Goal: Information Seeking & Learning: Learn about a topic

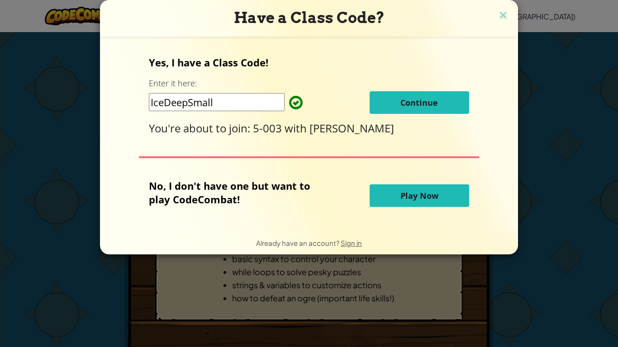
click at [299, 201] on p "No, I don't have one but want to play CodeCombat!" at bounding box center [236, 192] width 175 height 27
click at [429, 98] on span "Continue" at bounding box center [419, 102] width 38 height 11
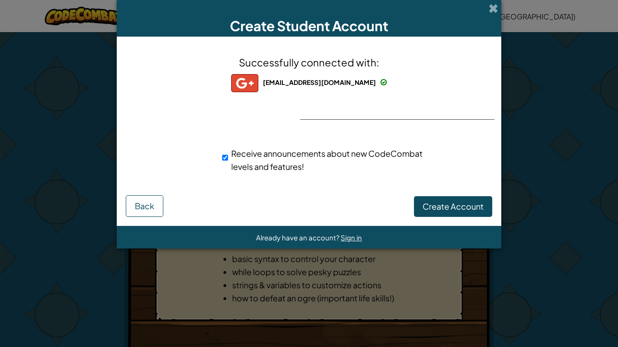
click at [233, 159] on div "Receive announcements about new CodeCombat levels and features!" at bounding box center [324, 160] width 205 height 26
click at [223, 158] on input "Receive announcements about new CodeCombat levels and features!" at bounding box center [225, 158] width 6 height 18
checkbox input "false"
click at [424, 209] on span "Create Account" at bounding box center [452, 206] width 61 height 10
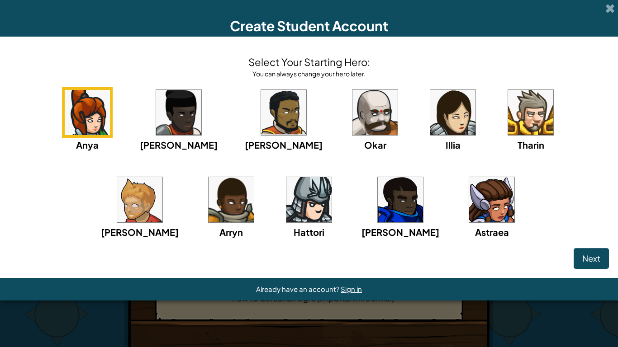
click at [469, 205] on img at bounding box center [491, 199] width 45 height 45
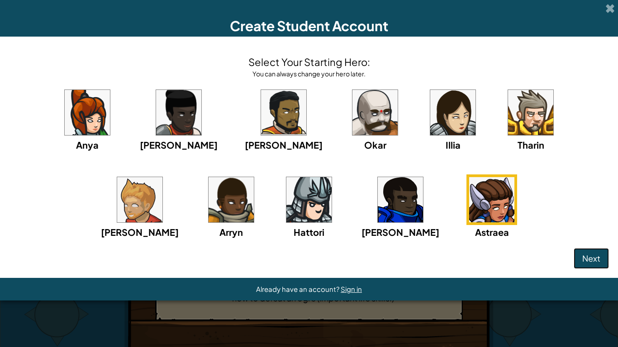
click at [585, 253] on span "Next" at bounding box center [591, 258] width 18 height 10
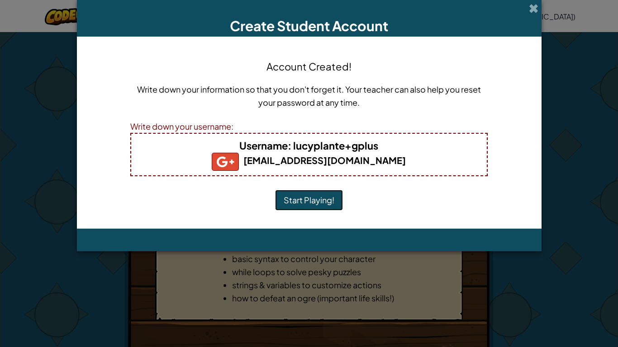
click at [314, 200] on button "Start Playing!" at bounding box center [309, 200] width 68 height 21
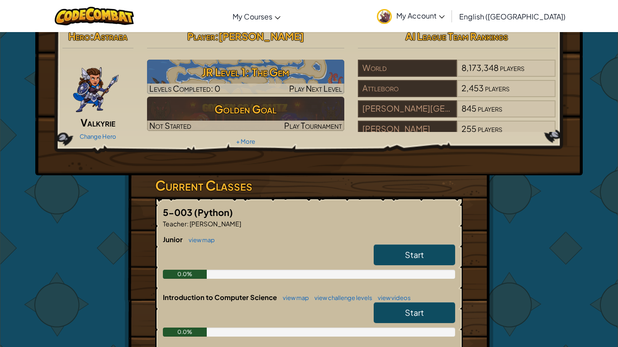
scroll to position [12, 0]
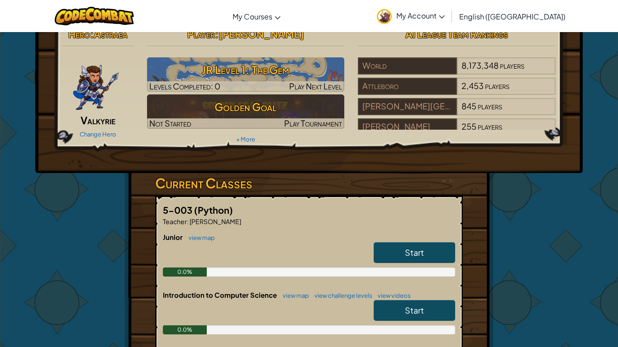
click at [404, 250] on link "Start" at bounding box center [414, 252] width 81 height 21
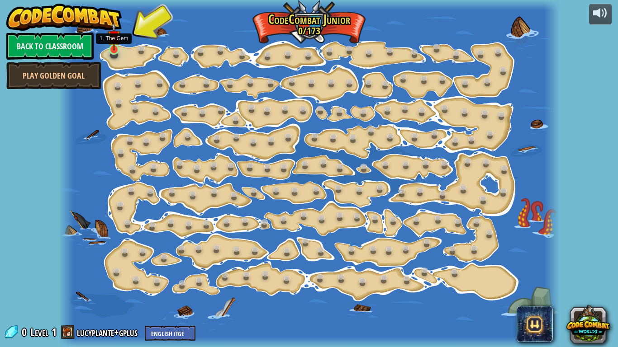
click at [114, 48] on img at bounding box center [114, 36] width 12 height 28
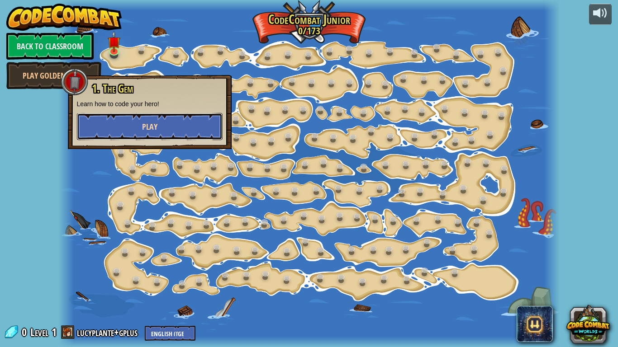
click at [158, 122] on button "Play" at bounding box center [150, 126] width 146 height 27
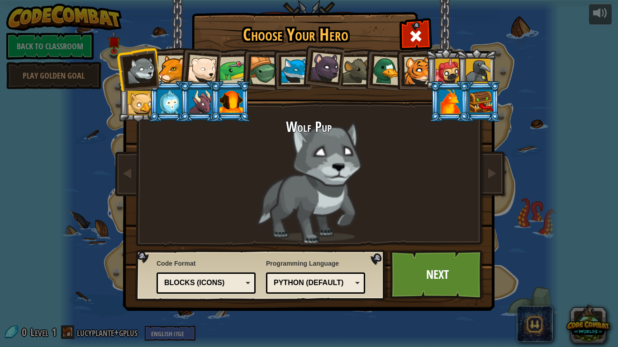
click at [226, 111] on div at bounding box center [231, 102] width 24 height 24
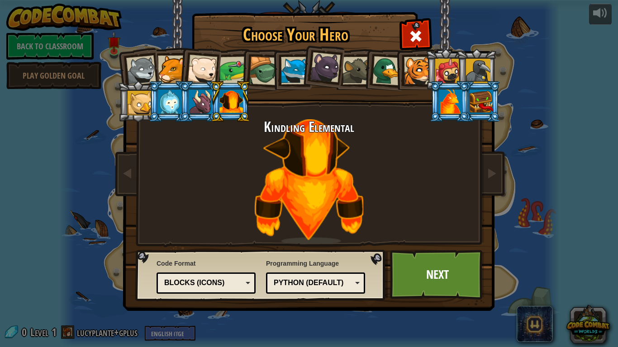
click at [456, 69] on li at bounding box center [476, 69] width 41 height 41
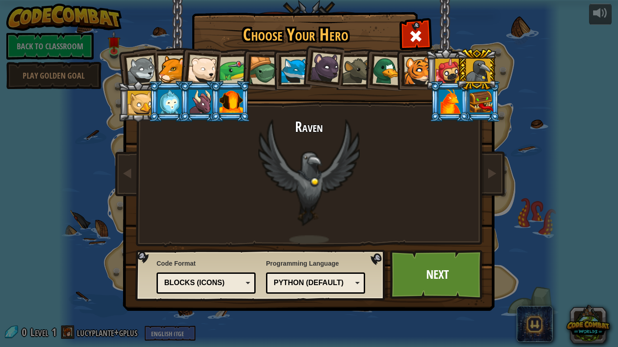
click at [445, 68] on div at bounding box center [447, 71] width 24 height 24
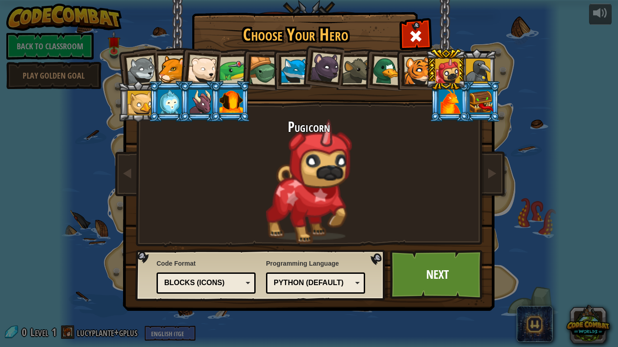
click at [417, 71] on div at bounding box center [418, 71] width 28 height 28
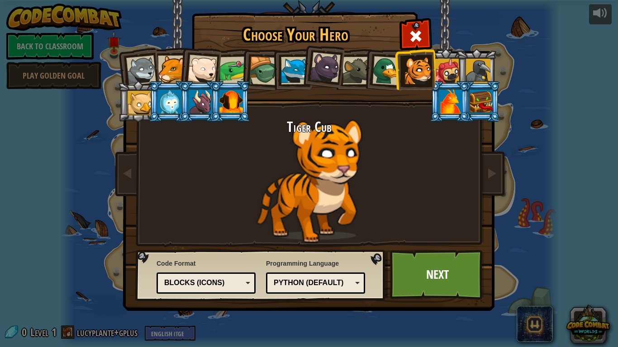
click at [228, 107] on div at bounding box center [231, 102] width 24 height 24
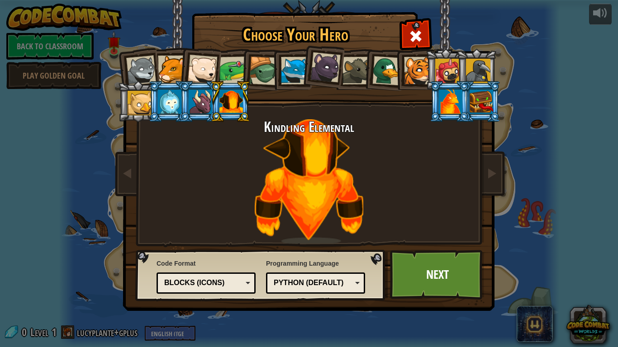
click at [491, 110] on div at bounding box center [481, 102] width 24 height 24
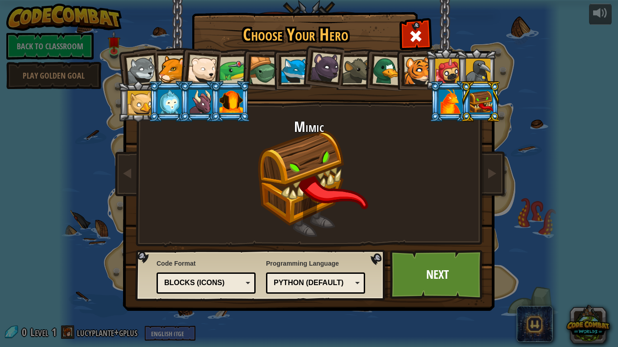
click at [443, 106] on div at bounding box center [451, 102] width 24 height 24
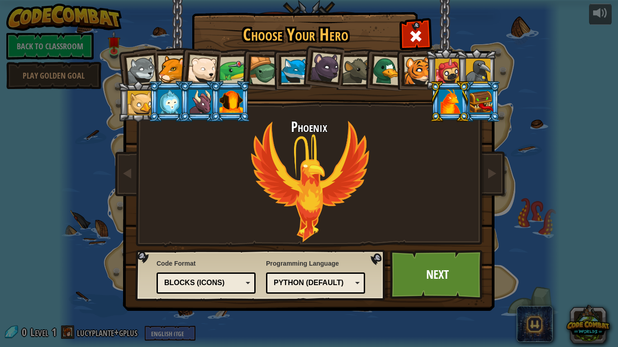
click at [235, 99] on div at bounding box center [231, 102] width 24 height 24
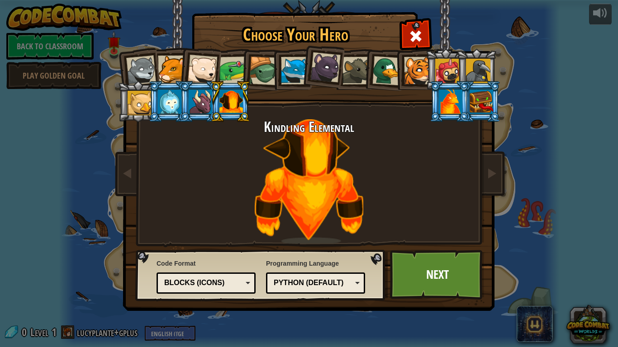
click at [444, 106] on div at bounding box center [451, 102] width 24 height 24
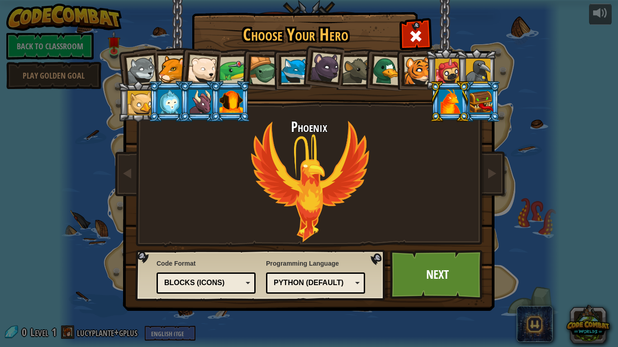
click at [208, 103] on div at bounding box center [201, 102] width 24 height 24
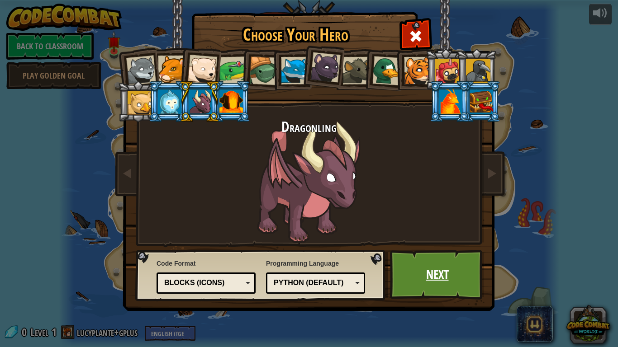
click at [419, 268] on link "Next" at bounding box center [437, 275] width 95 height 50
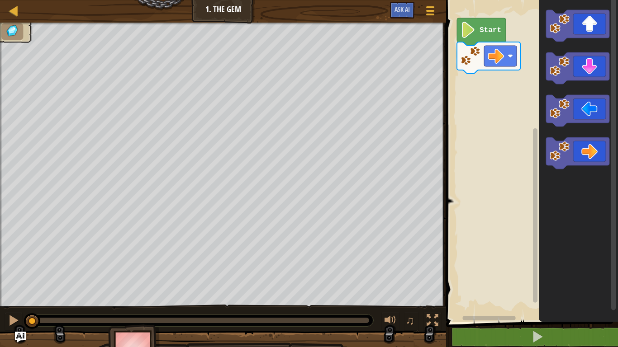
click at [473, 26] on image "Blockly Workspace" at bounding box center [467, 30] width 15 height 16
click at [465, 25] on image "Blockly Workspace" at bounding box center [467, 30] width 15 height 16
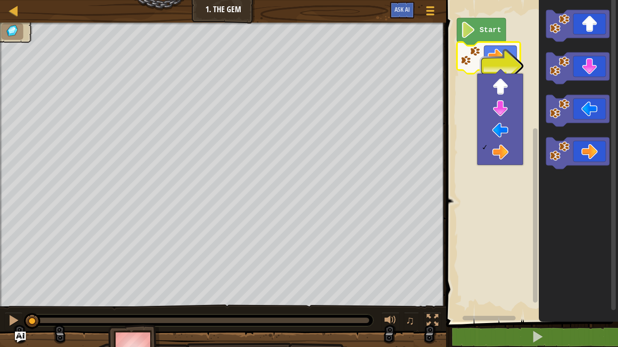
click at [459, 226] on rect "Blockly Workspace" at bounding box center [530, 158] width 175 height 327
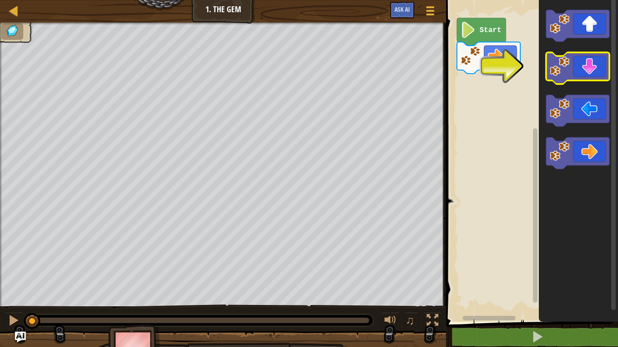
click at [573, 61] on icon "Blockly Workspace" at bounding box center [577, 68] width 63 height 32
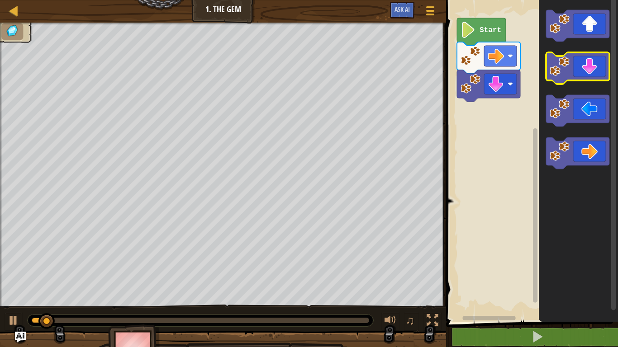
click at [572, 61] on icon "Blockly Workspace" at bounding box center [577, 68] width 63 height 32
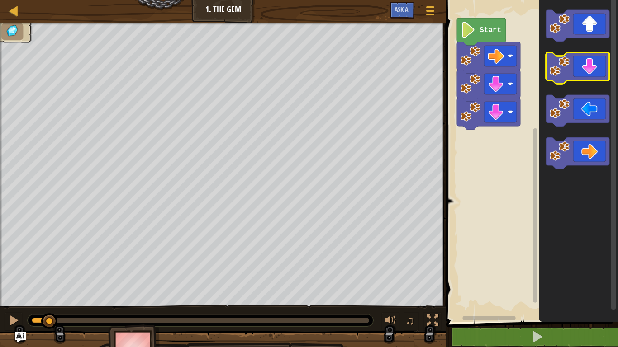
click at [572, 61] on icon "Blockly Workspace" at bounding box center [577, 68] width 63 height 32
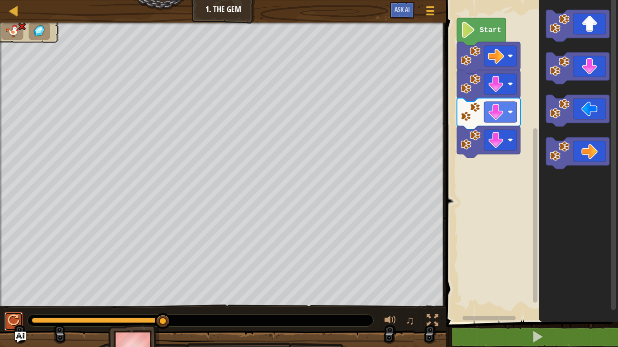
click at [11, 322] on div at bounding box center [14, 321] width 12 height 12
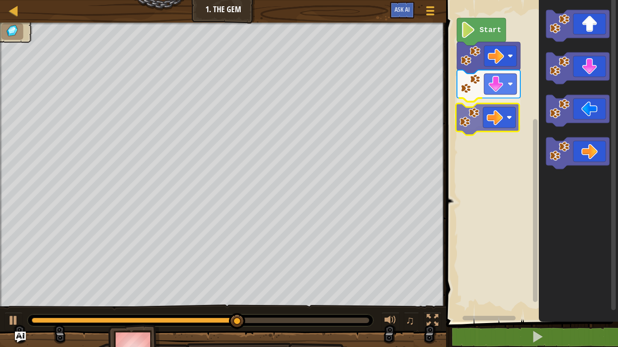
click at [497, 122] on div "Start" at bounding box center [530, 158] width 175 height 327
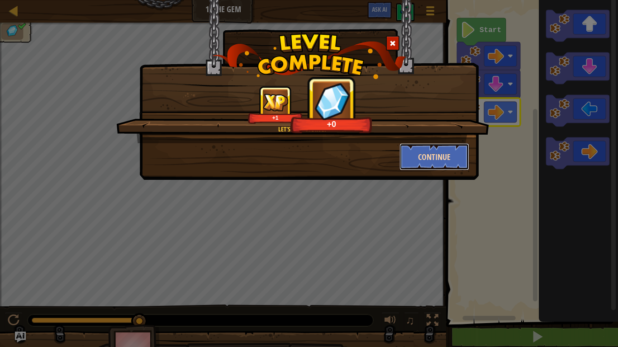
click at [442, 154] on button "Continue" at bounding box center [434, 156] width 70 height 27
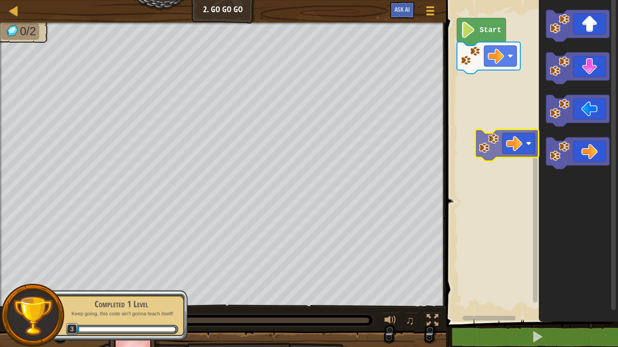
click at [490, 108] on div "Start" at bounding box center [530, 158] width 175 height 327
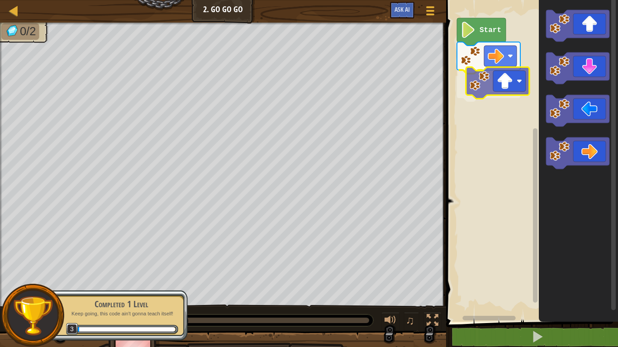
click at [510, 84] on div "Start" at bounding box center [530, 158] width 175 height 327
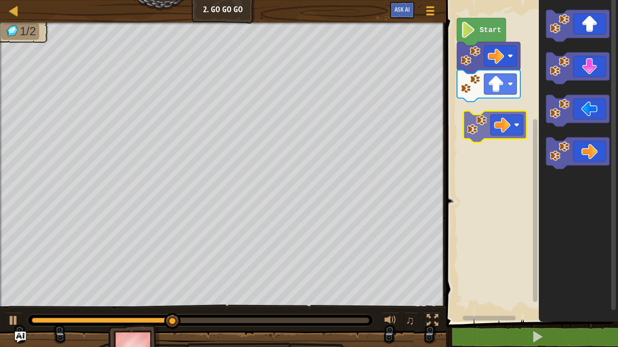
click at [498, 127] on div "Start" at bounding box center [530, 158] width 175 height 327
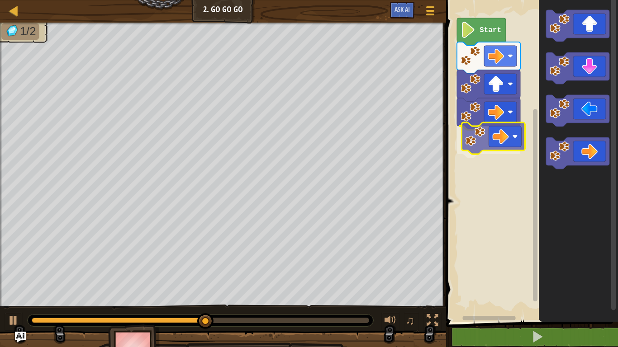
click at [512, 134] on div "Start" at bounding box center [530, 158] width 175 height 327
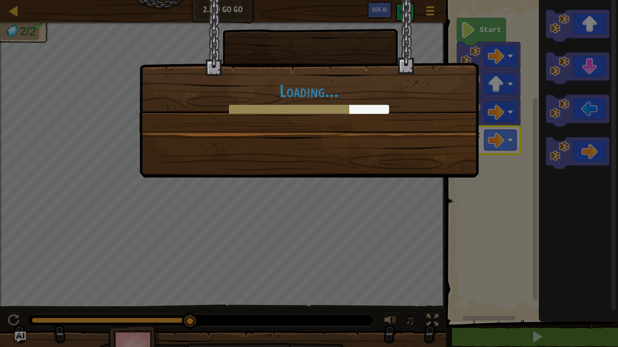
click at [372, 159] on div "Loading..." at bounding box center [308, 89] width 339 height 178
click at [379, 247] on div "Loading..." at bounding box center [309, 173] width 618 height 347
click at [330, 204] on div "Loading..." at bounding box center [309, 173] width 618 height 347
click at [344, 123] on div "Loading..." at bounding box center [309, 66] width 338 height 132
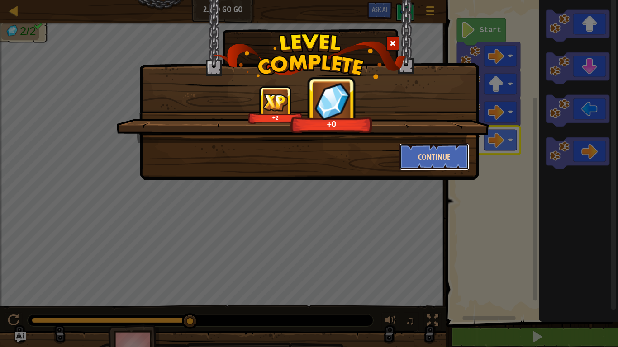
click at [446, 153] on button "Continue" at bounding box center [434, 156] width 70 height 27
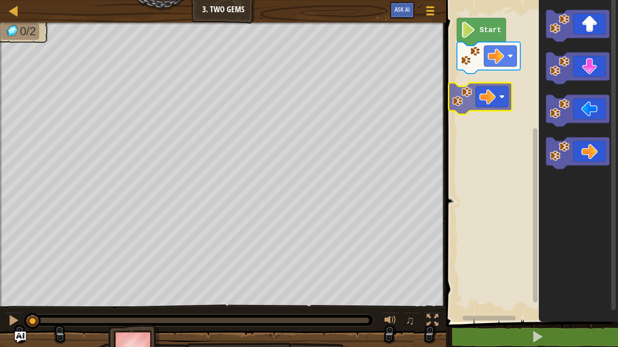
click at [480, 92] on div "Start" at bounding box center [530, 158] width 175 height 327
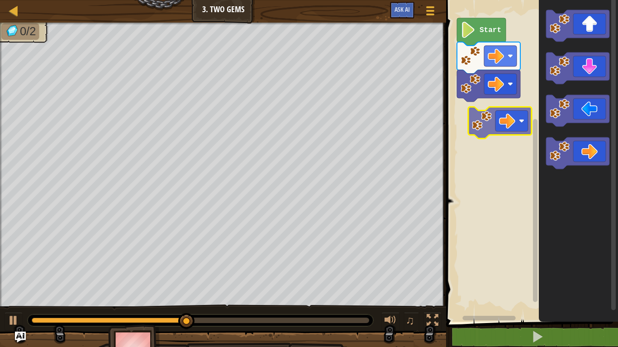
click at [504, 120] on div "Start" at bounding box center [530, 158] width 175 height 327
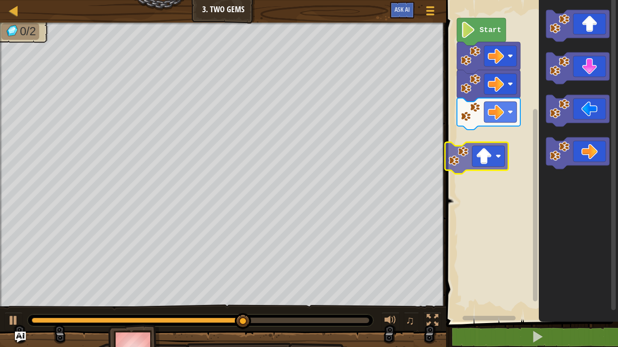
click at [470, 149] on div "Start" at bounding box center [530, 158] width 175 height 327
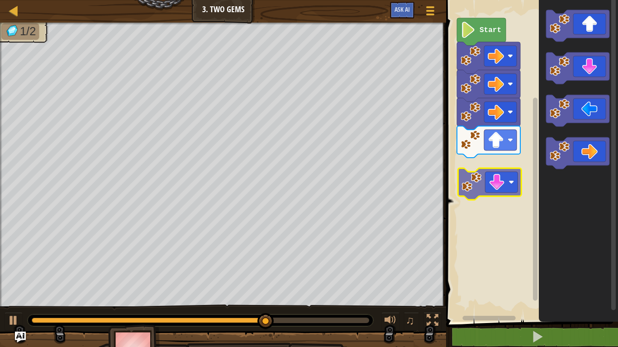
click at [507, 175] on div "Start" at bounding box center [530, 158] width 175 height 327
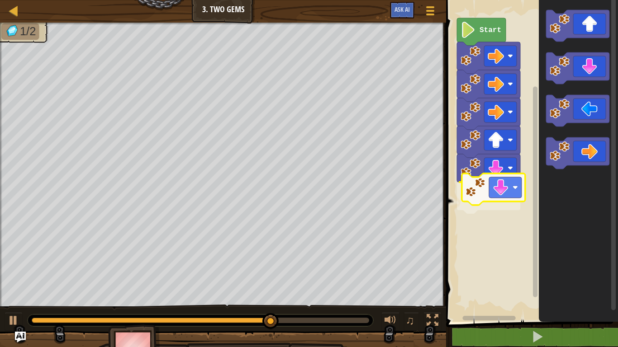
click at [502, 188] on div "Start" at bounding box center [530, 158] width 175 height 327
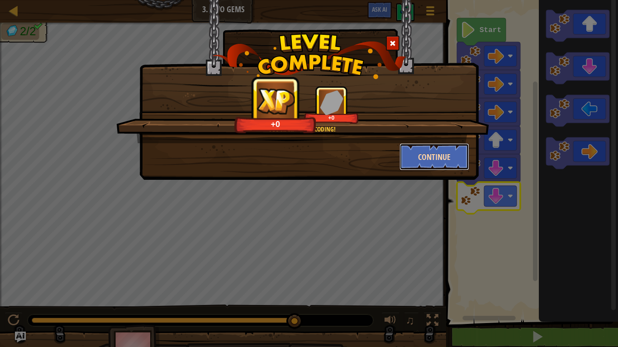
click at [431, 151] on button "Continue" at bounding box center [434, 156] width 70 height 27
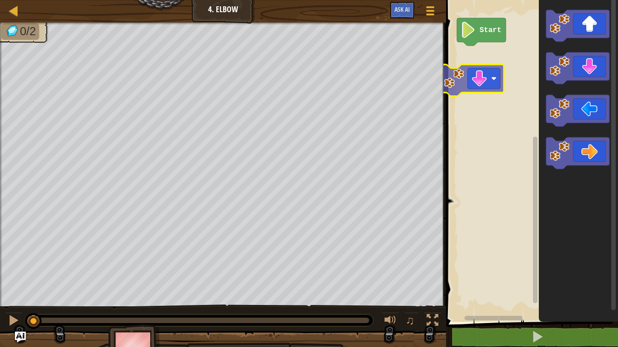
click at [483, 86] on div "Start" at bounding box center [530, 158] width 175 height 327
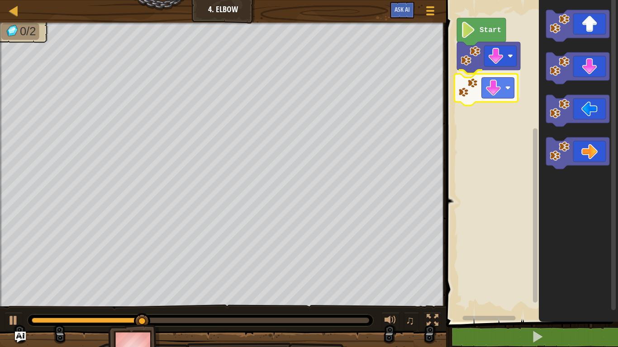
click at [469, 87] on div "Start" at bounding box center [530, 158] width 175 height 327
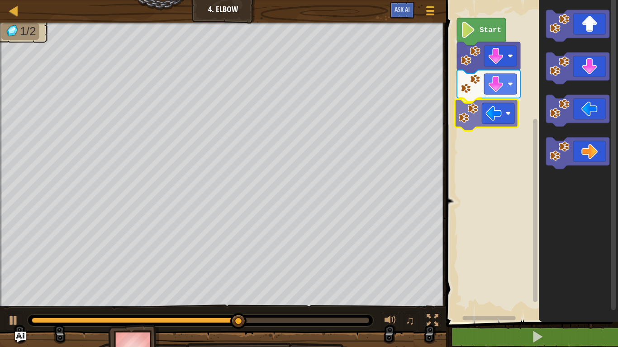
click at [490, 117] on div "Start" at bounding box center [530, 158] width 175 height 327
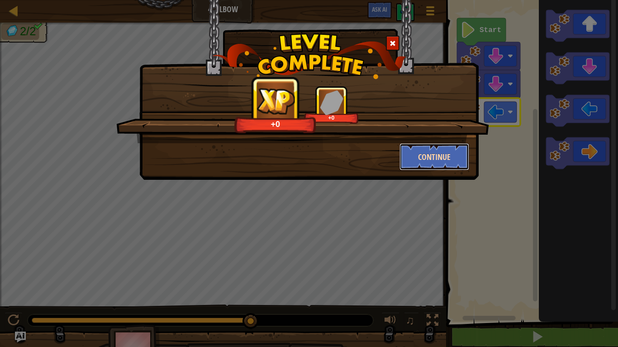
click at [430, 166] on button "Continue" at bounding box center [434, 156] width 70 height 27
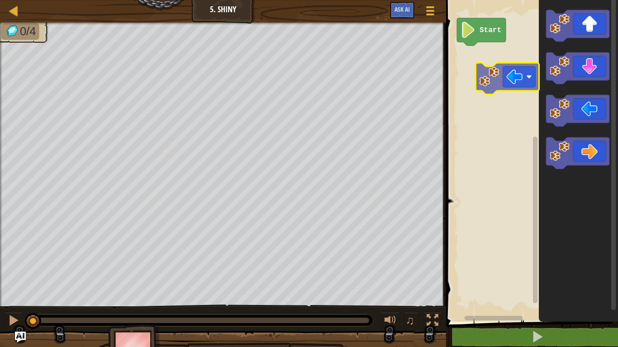
click at [523, 62] on div "Start" at bounding box center [530, 158] width 175 height 327
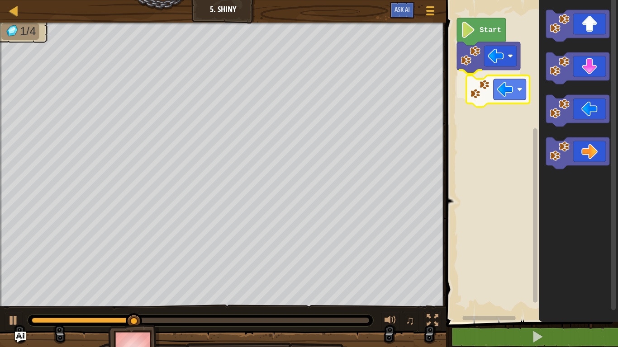
click at [494, 85] on div "Start" at bounding box center [530, 158] width 175 height 327
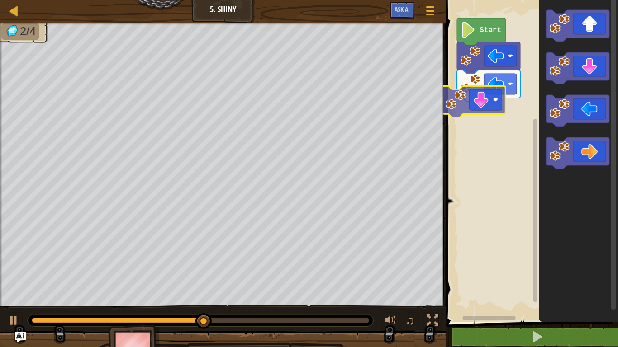
click at [486, 105] on div "Start" at bounding box center [530, 158] width 175 height 327
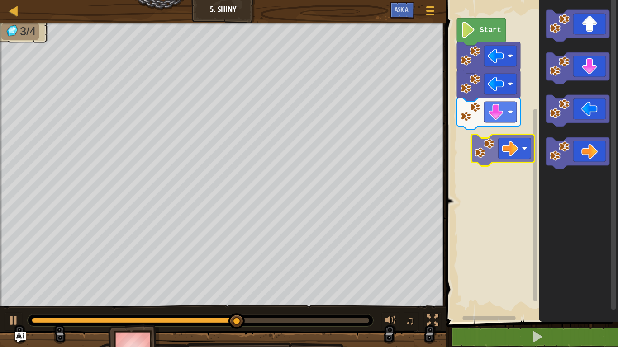
click at [497, 131] on div "Start" at bounding box center [530, 158] width 175 height 327
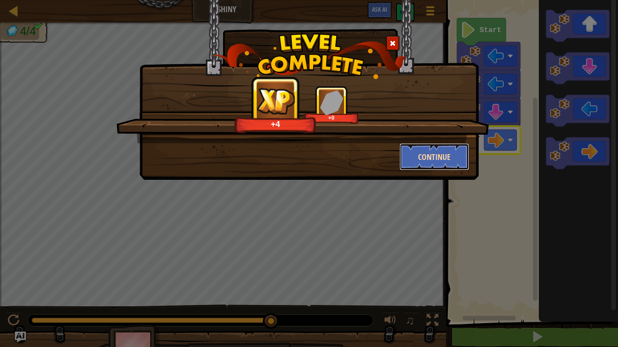
click at [426, 156] on button "Continue" at bounding box center [434, 156] width 70 height 27
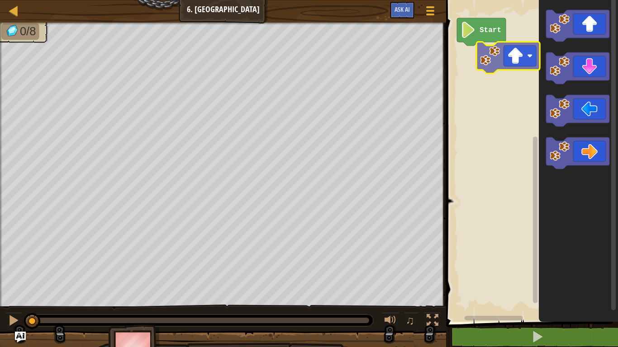
click at [507, 60] on div "Start" at bounding box center [530, 158] width 175 height 327
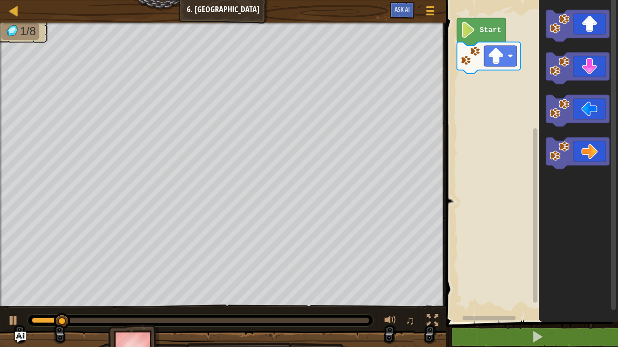
click at [595, 126] on icon "Blockly Workspace" at bounding box center [578, 158] width 79 height 327
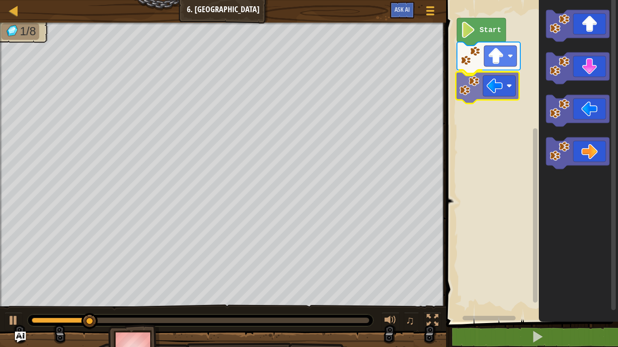
click at [498, 93] on div "Start" at bounding box center [530, 158] width 175 height 327
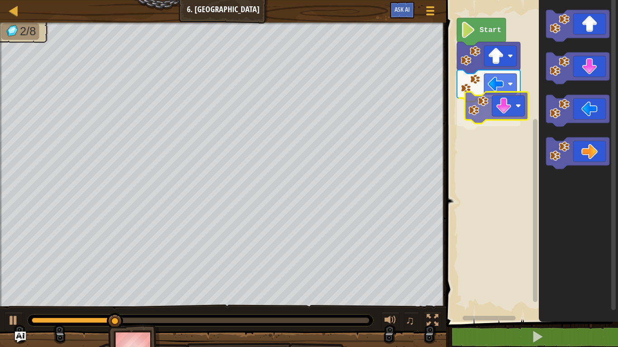
click at [496, 109] on div "Start" at bounding box center [530, 158] width 175 height 327
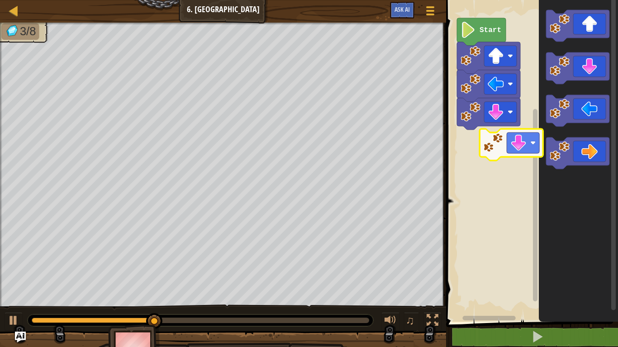
click at [502, 144] on div "Start" at bounding box center [530, 158] width 175 height 327
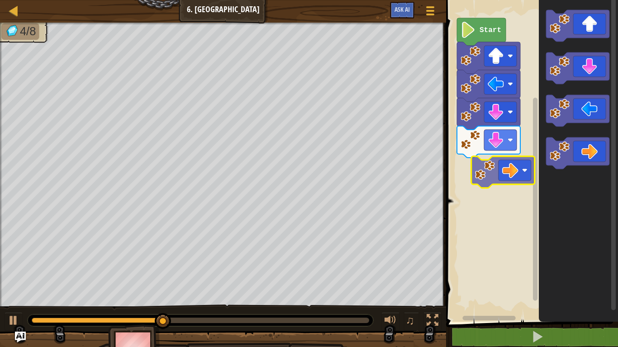
click at [501, 178] on div "Start" at bounding box center [530, 158] width 175 height 327
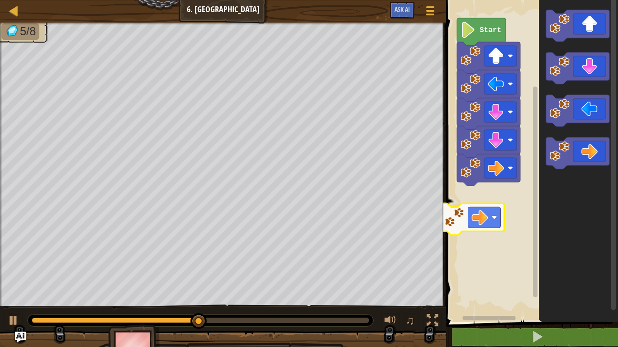
click at [482, 213] on div "Start" at bounding box center [530, 158] width 175 height 327
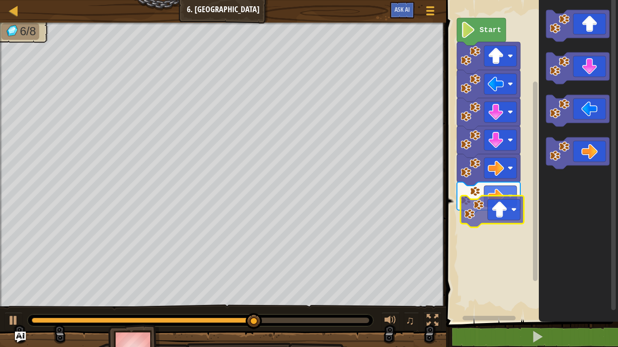
click at [501, 203] on div "Start" at bounding box center [530, 158] width 175 height 327
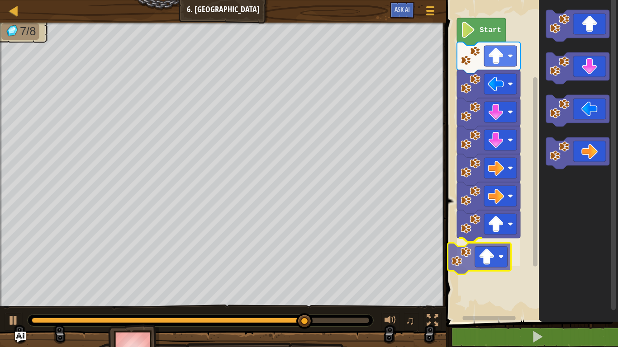
click at [497, 253] on div "Start" at bounding box center [530, 158] width 175 height 327
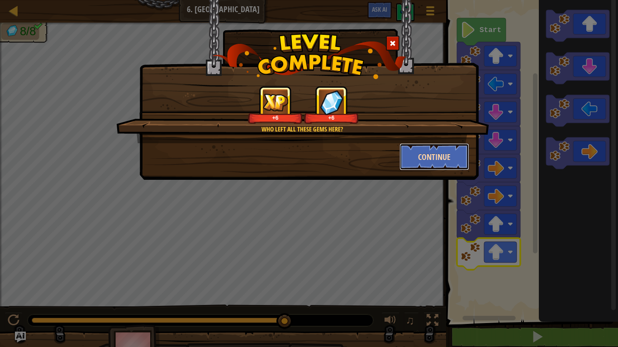
click at [409, 153] on button "Continue" at bounding box center [434, 156] width 70 height 27
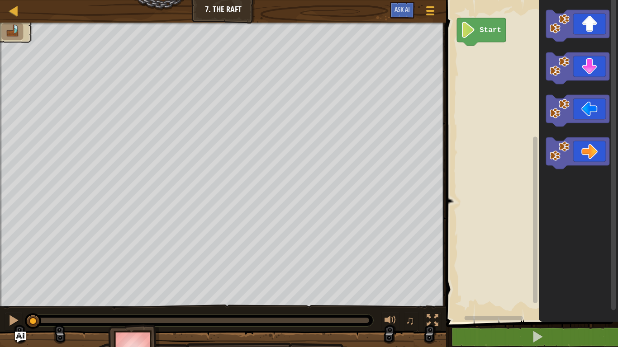
click at [279, 141] on div "Map Junior 7. The Raft Game Menu Ask AI 1 ההההההההההההההההההההההההההההההההההההה…" at bounding box center [309, 173] width 618 height 347
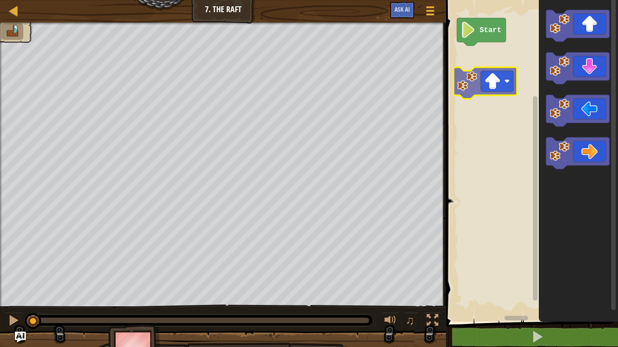
click at [465, 86] on div "Start" at bounding box center [530, 158] width 175 height 327
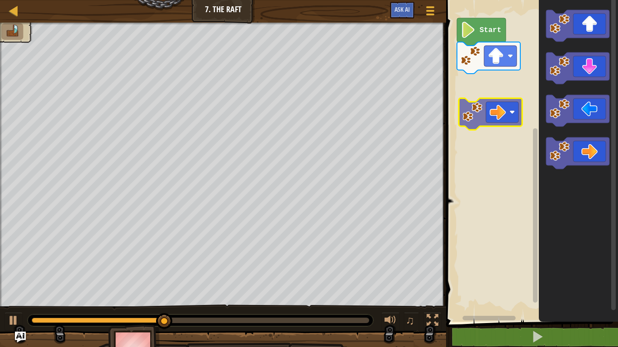
click at [509, 103] on div "Start" at bounding box center [530, 158] width 175 height 327
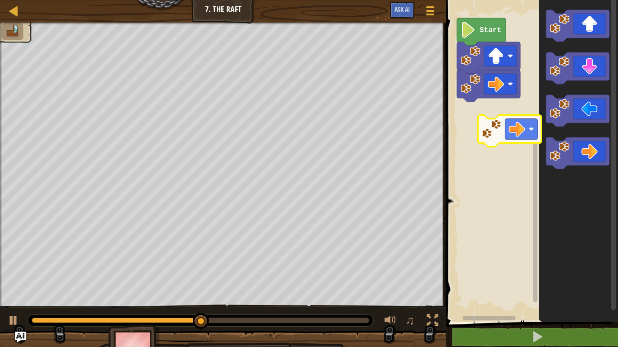
click at [477, 123] on div "Start" at bounding box center [530, 158] width 175 height 327
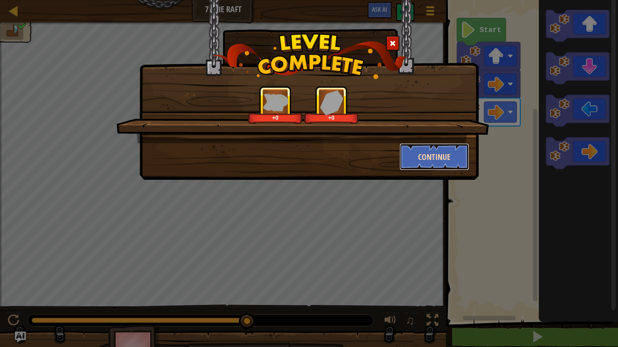
click at [422, 160] on button "Continue" at bounding box center [434, 156] width 70 height 27
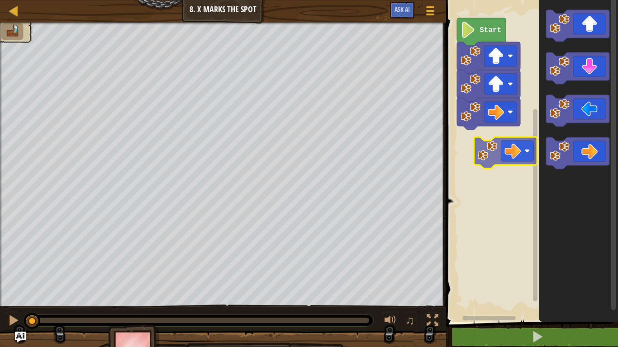
click at [523, 147] on div "Start" at bounding box center [530, 158] width 175 height 327
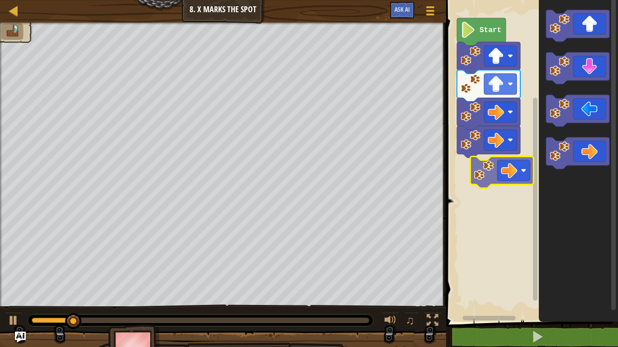
click at [487, 176] on div "Start" at bounding box center [530, 158] width 175 height 327
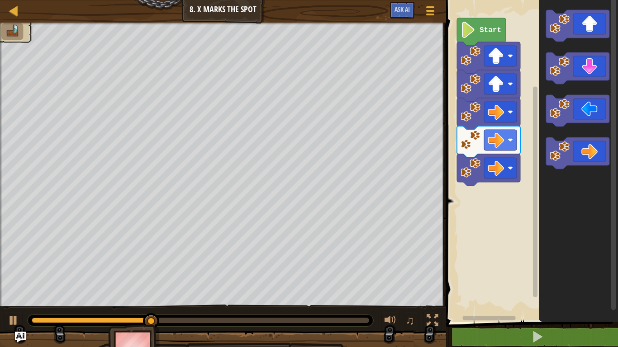
click at [482, 198] on div "Start" at bounding box center [530, 158] width 175 height 327
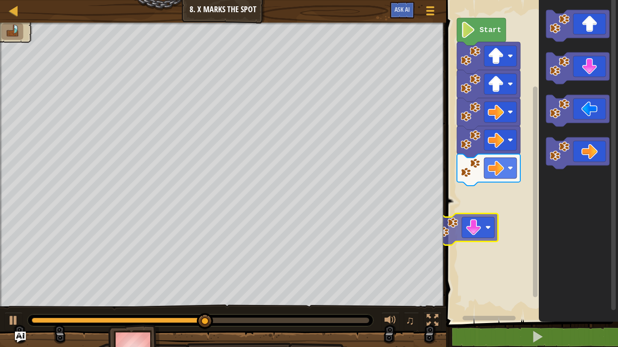
click at [490, 224] on div "Start" at bounding box center [530, 158] width 175 height 327
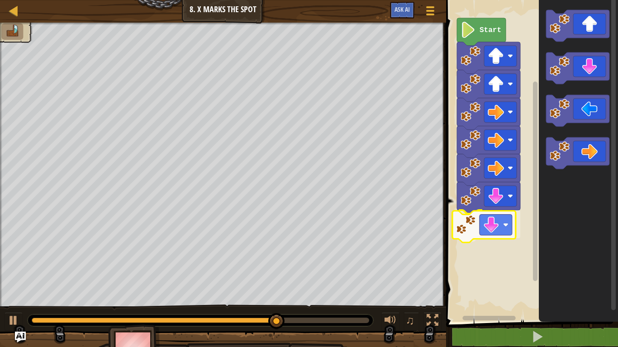
click at [499, 223] on div "Start" at bounding box center [530, 158] width 175 height 327
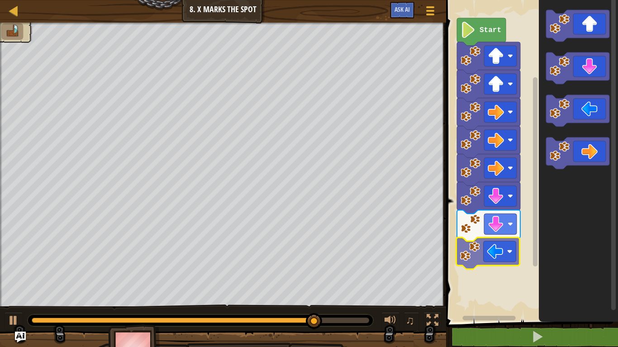
click at [507, 263] on div "Start" at bounding box center [530, 158] width 175 height 327
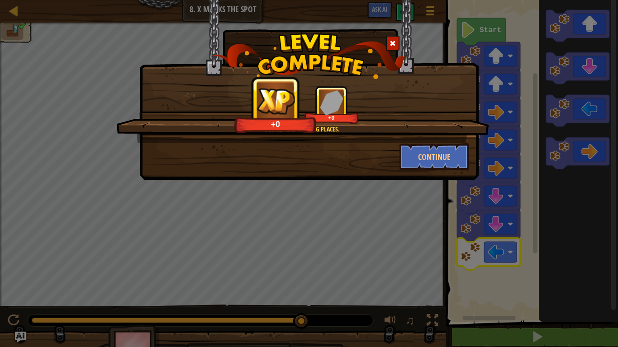
click at [449, 133] on div "You're really going places. +0 +0" at bounding box center [302, 114] width 373 height 57
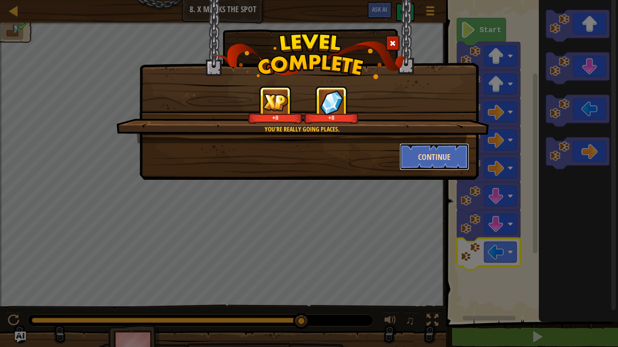
click at [449, 154] on button "Continue" at bounding box center [434, 156] width 70 height 27
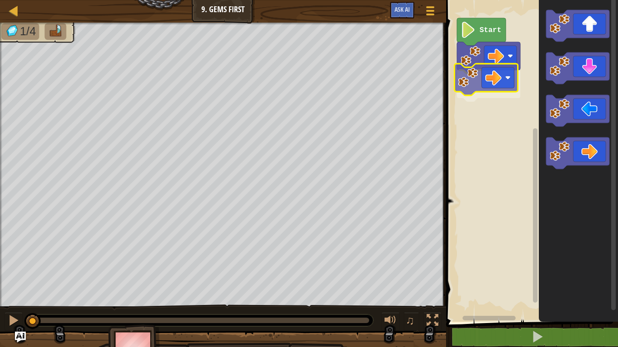
click at [469, 89] on div "Start" at bounding box center [530, 158] width 175 height 327
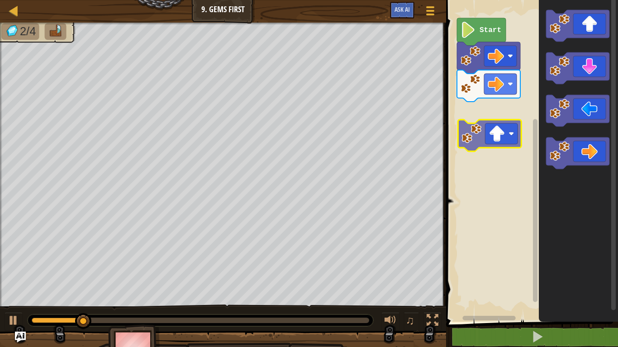
click at [490, 144] on div "Start" at bounding box center [530, 158] width 175 height 327
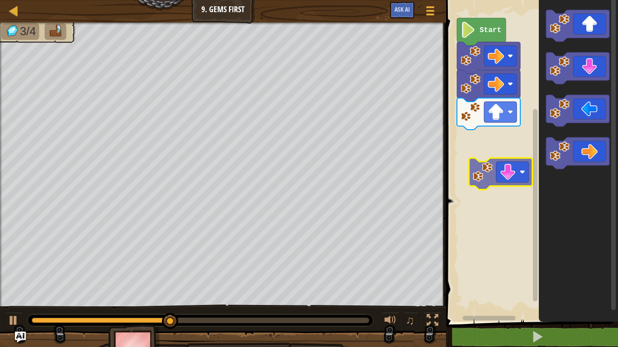
click at [512, 174] on div "Start" at bounding box center [530, 158] width 175 height 327
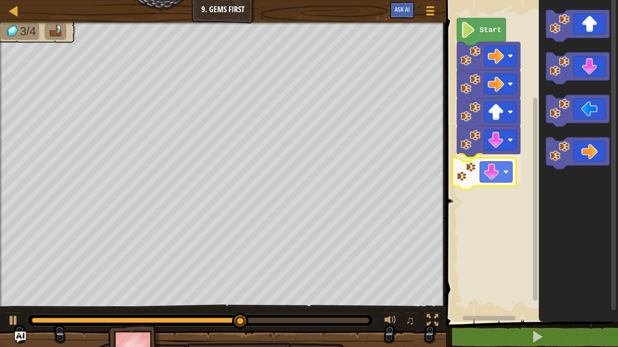
click at [493, 181] on div "Start" at bounding box center [530, 158] width 175 height 327
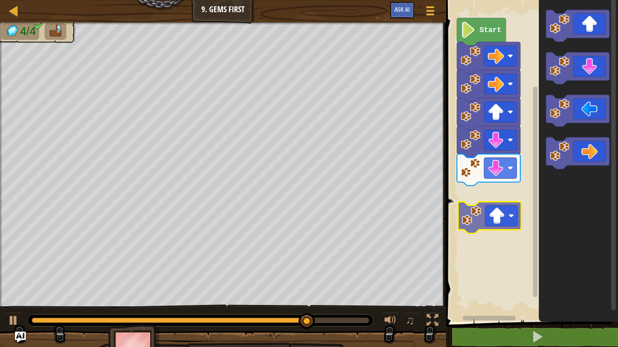
click at [496, 219] on div "Start" at bounding box center [530, 158] width 175 height 327
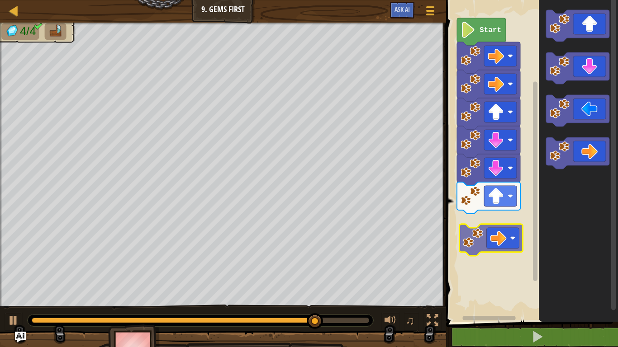
click at [506, 226] on div "Start" at bounding box center [530, 158] width 175 height 327
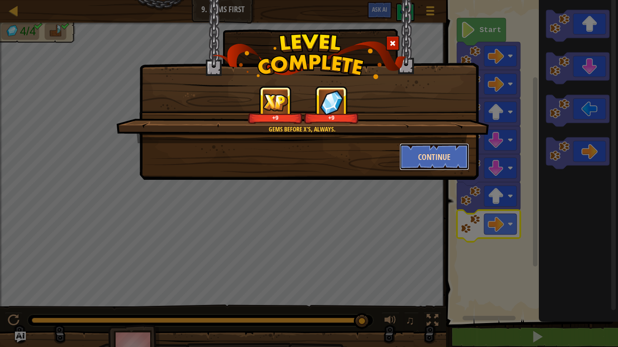
click at [426, 157] on button "Continue" at bounding box center [434, 156] width 70 height 27
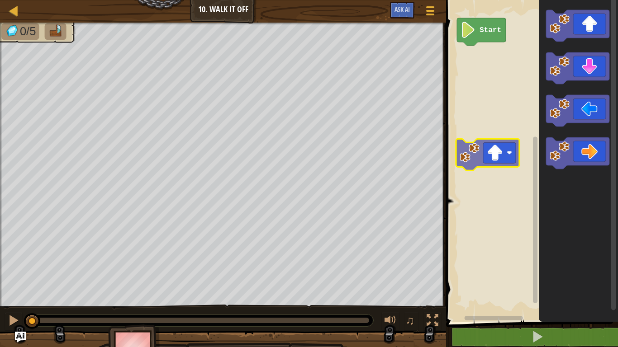
click at [484, 147] on div "Start" at bounding box center [530, 158] width 175 height 327
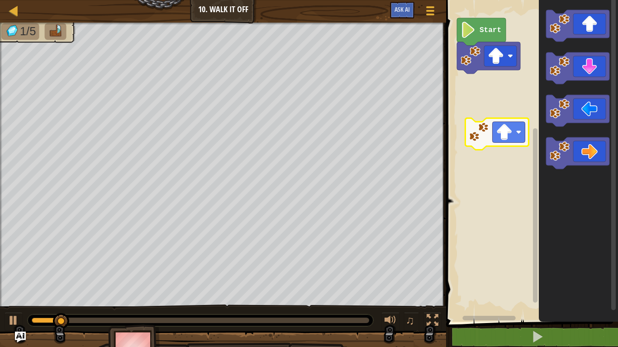
click at [482, 145] on div "Start" at bounding box center [530, 158] width 175 height 327
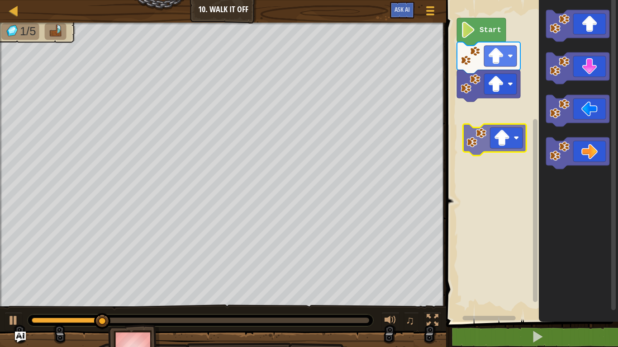
click at [499, 141] on div "Start" at bounding box center [530, 158] width 175 height 327
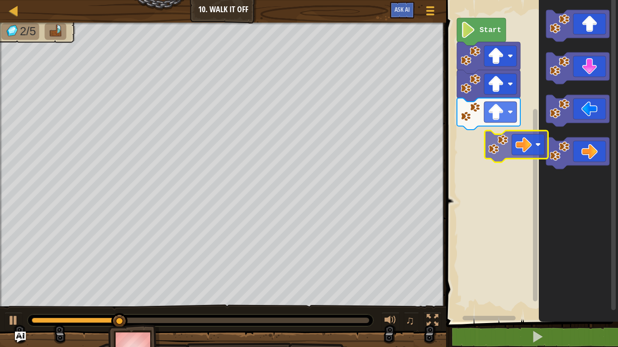
click at [505, 156] on div "Start" at bounding box center [530, 158] width 175 height 327
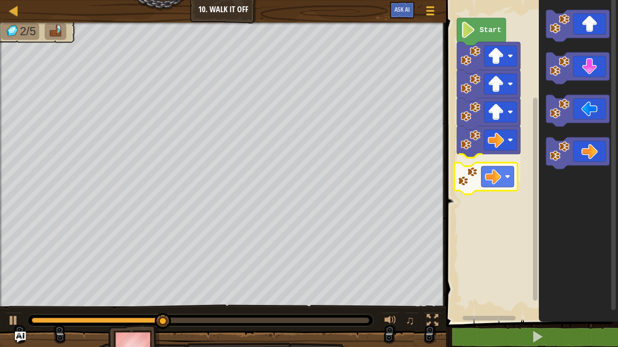
click at [483, 180] on div "Start" at bounding box center [530, 158] width 175 height 327
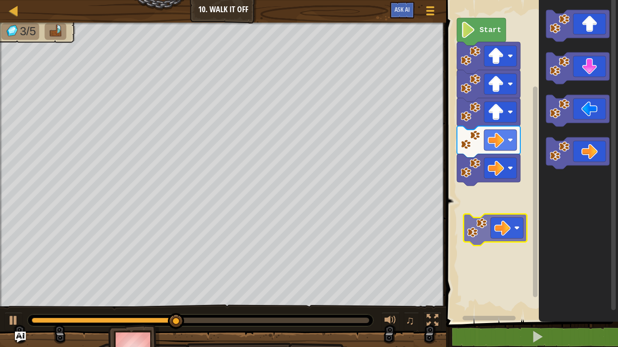
click at [494, 230] on div "Start" at bounding box center [530, 158] width 175 height 327
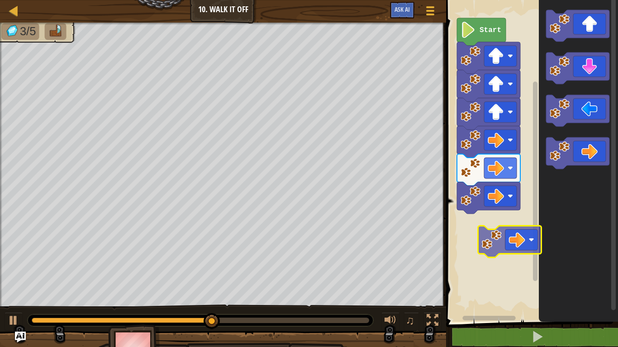
click at [473, 244] on div "Start" at bounding box center [530, 158] width 175 height 327
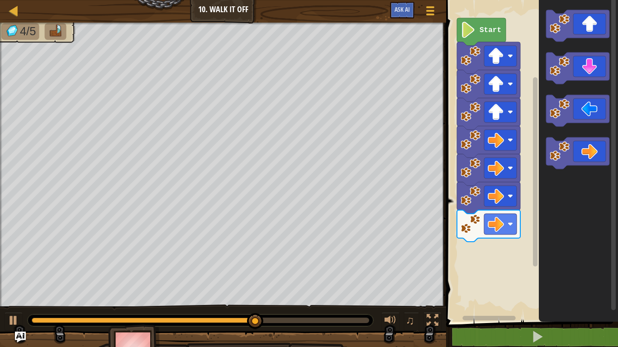
click at [493, 245] on div "Start" at bounding box center [530, 158] width 175 height 327
click at [520, 218] on div "Start" at bounding box center [530, 158] width 175 height 327
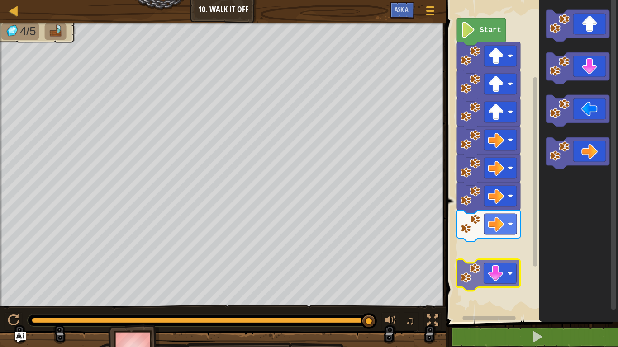
click at [495, 266] on div "Start" at bounding box center [530, 158] width 175 height 327
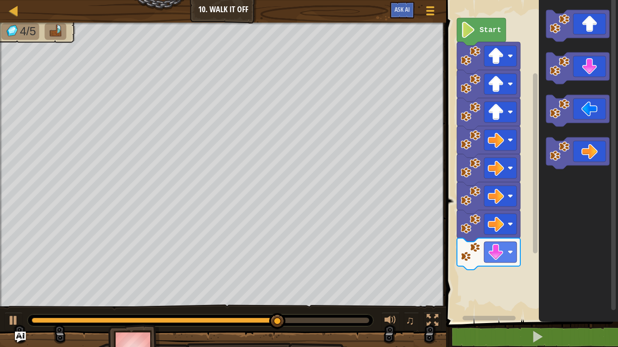
click at [510, 307] on div "Start" at bounding box center [530, 158] width 175 height 327
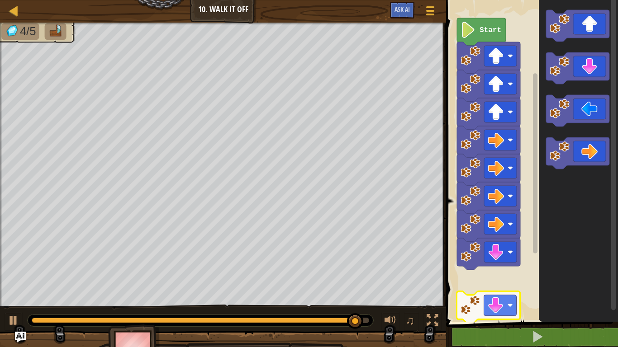
click at [483, 288] on div "Start" at bounding box center [530, 158] width 175 height 327
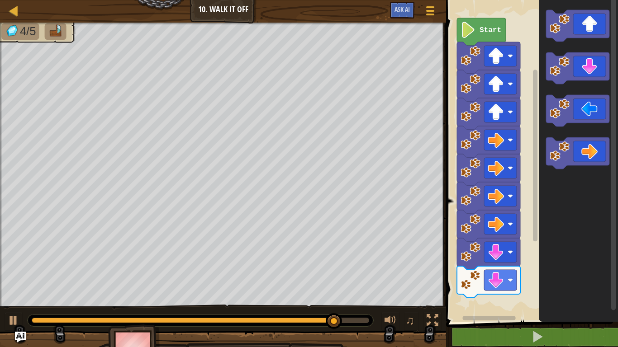
click at [483, 311] on div "Start" at bounding box center [530, 158] width 175 height 327
click at [509, 281] on div "Start" at bounding box center [530, 158] width 175 height 327
click at [533, 227] on div "Start" at bounding box center [530, 158] width 175 height 327
click at [590, 115] on g "Blockly Workspace" at bounding box center [577, 89] width 63 height 159
click at [585, 62] on icon "Blockly Workspace" at bounding box center [577, 68] width 63 height 32
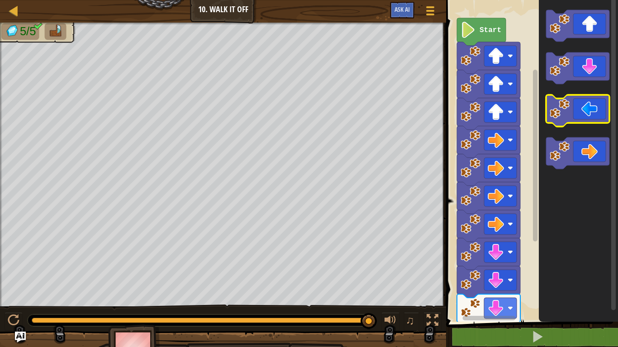
click at [596, 105] on icon "Blockly Workspace" at bounding box center [577, 111] width 63 height 32
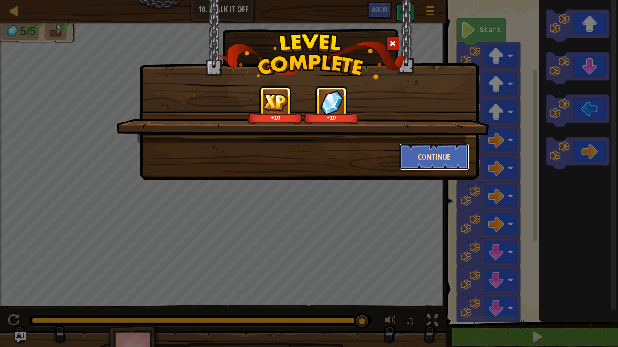
click at [448, 153] on button "Continue" at bounding box center [434, 156] width 70 height 27
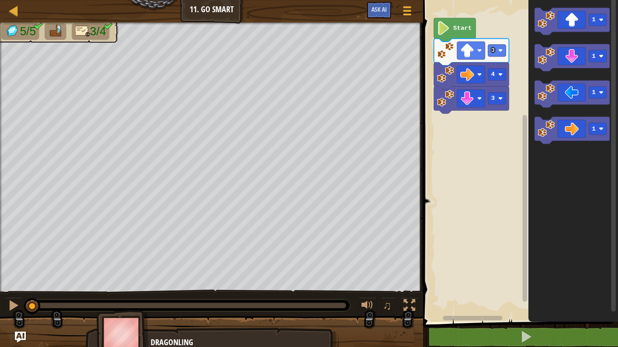
click at [482, 139] on div "3 4 3 Start 1 1 1 1" at bounding box center [519, 158] width 198 height 327
click at [571, 96] on icon "Blockly Workspace" at bounding box center [572, 93] width 75 height 27
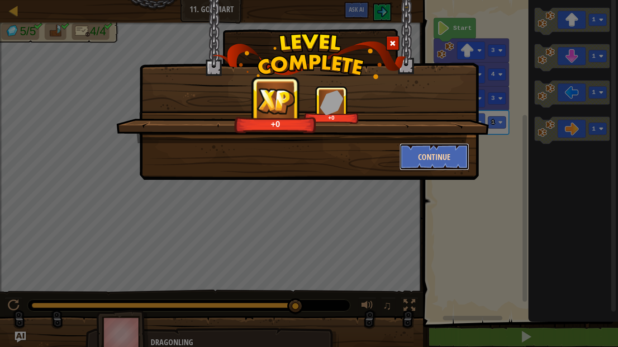
click at [426, 156] on button "Continue" at bounding box center [434, 156] width 70 height 27
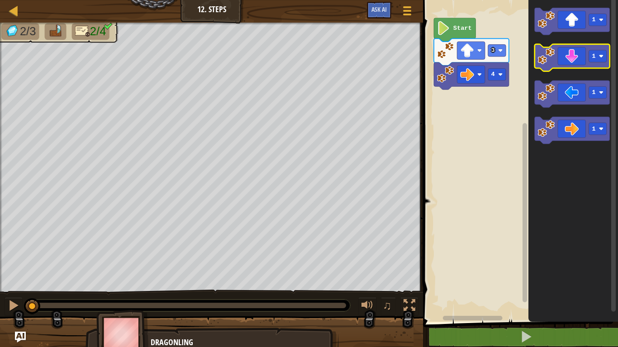
click at [578, 50] on icon "Blockly Workspace" at bounding box center [572, 57] width 75 height 27
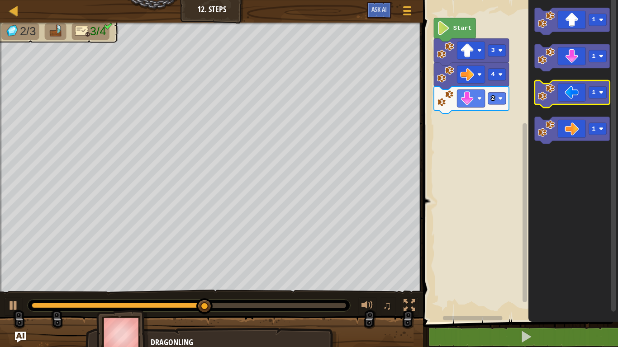
click at [572, 95] on icon "Blockly Workspace" at bounding box center [572, 93] width 75 height 27
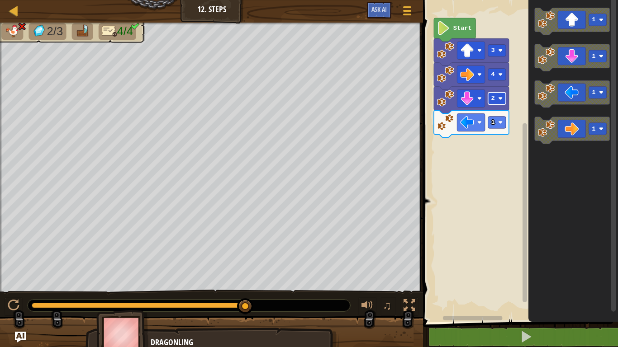
click at [498, 98] on image "Blockly Workspace" at bounding box center [500, 98] width 5 height 5
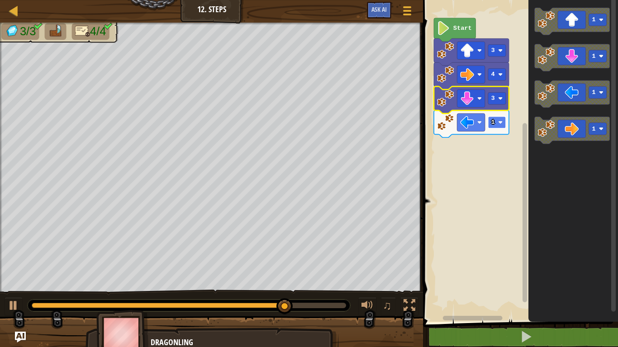
click at [492, 121] on text "1" at bounding box center [493, 122] width 4 height 7
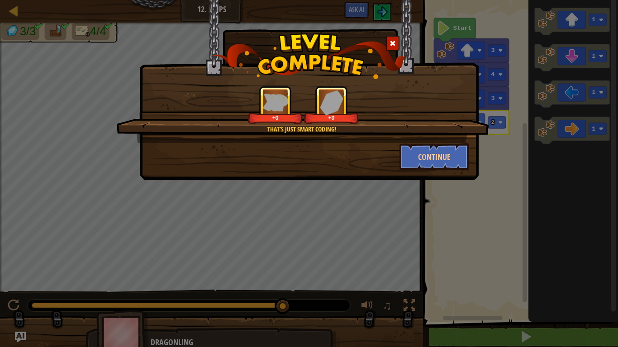
click at [497, 153] on div "That's just smart coding! +0 +0 Continue" at bounding box center [309, 173] width 618 height 347
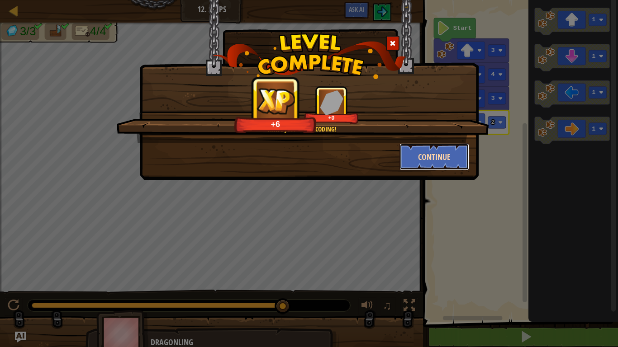
click at [461, 155] on button "Continue" at bounding box center [434, 156] width 70 height 27
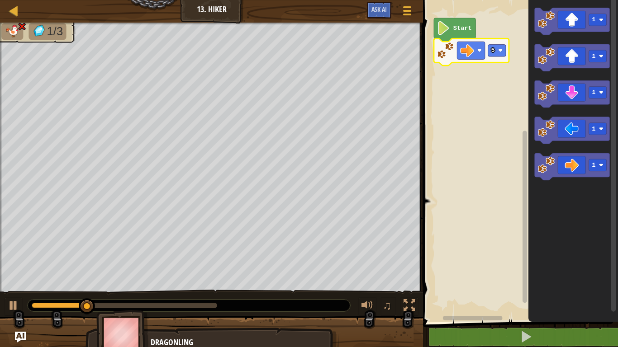
click at [529, 27] on icon "Blockly Workspace" at bounding box center [573, 158] width 90 height 327
click at [498, 49] on image "Blockly Workspace" at bounding box center [500, 50] width 5 height 5
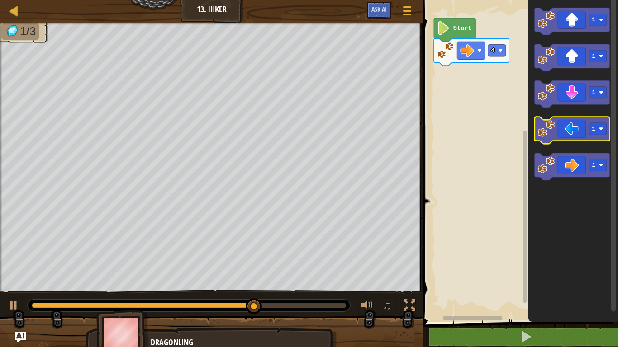
click at [574, 127] on icon "Blockly Workspace" at bounding box center [572, 130] width 75 height 27
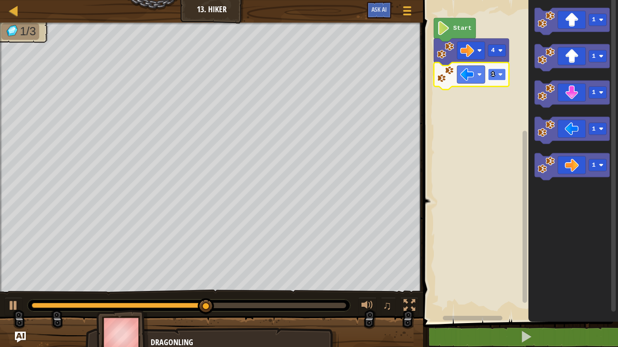
click at [499, 71] on rect "Blockly Workspace" at bounding box center [497, 75] width 18 height 12
click at [573, 62] on icon "Blockly Workspace" at bounding box center [572, 57] width 75 height 27
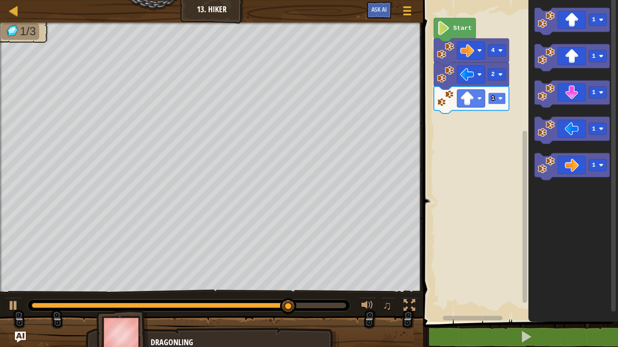
click at [495, 101] on rect "Blockly Workspace" at bounding box center [497, 99] width 18 height 12
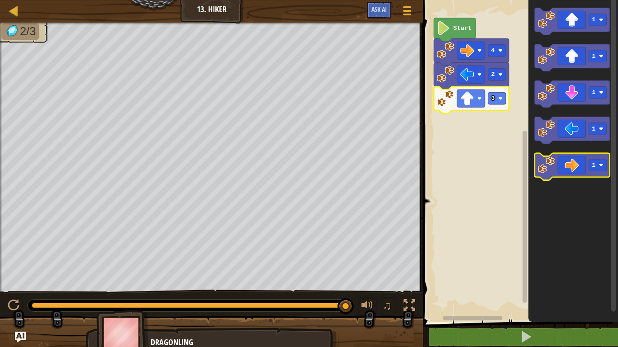
click at [574, 162] on icon "Blockly Workspace" at bounding box center [572, 166] width 75 height 27
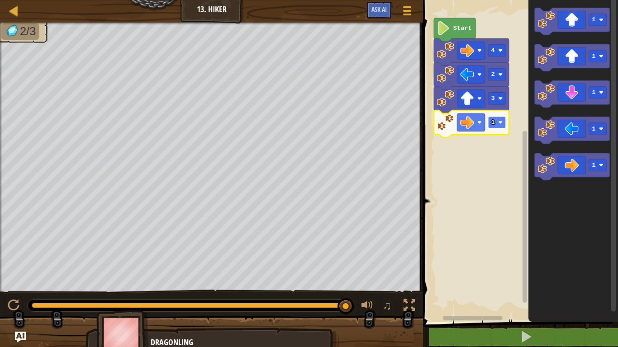
click at [503, 123] on rect "Blockly Workspace" at bounding box center [497, 123] width 18 height 12
click at [497, 123] on rect "Blockly Workspace" at bounding box center [497, 123] width 18 height 12
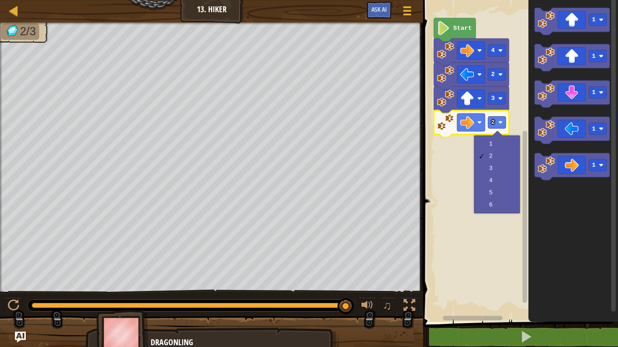
click at [459, 267] on rect "Blockly Workspace" at bounding box center [519, 158] width 198 height 327
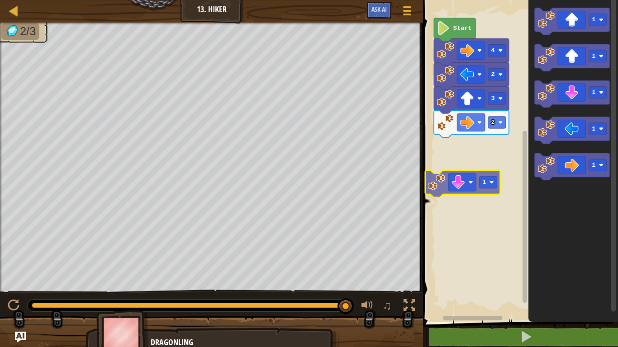
click at [456, 175] on div "Start 4 2 3 2 1 1 1 1 1 1" at bounding box center [519, 158] width 198 height 327
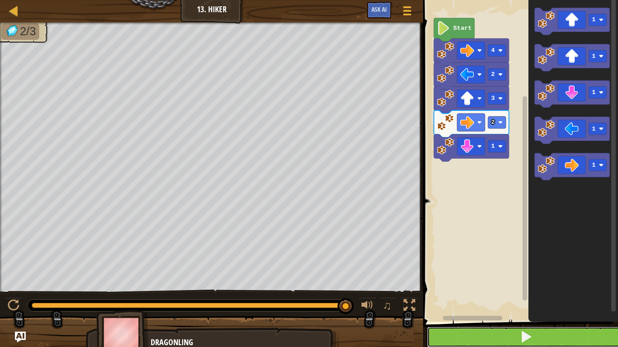
click at [484, 335] on button at bounding box center [526, 337] width 198 height 21
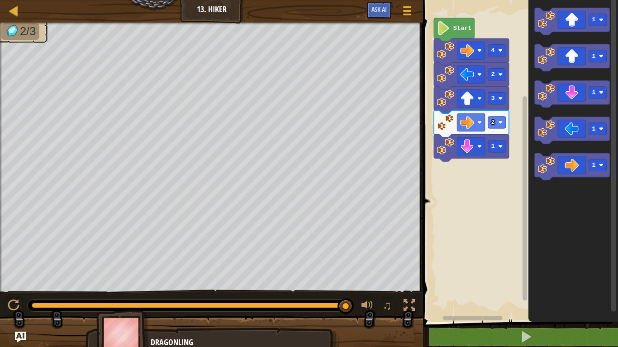
click at [450, 33] on icon "Blockly Workspace" at bounding box center [454, 30] width 41 height 24
click at [446, 29] on image "Blockly Workspace" at bounding box center [443, 28] width 13 height 14
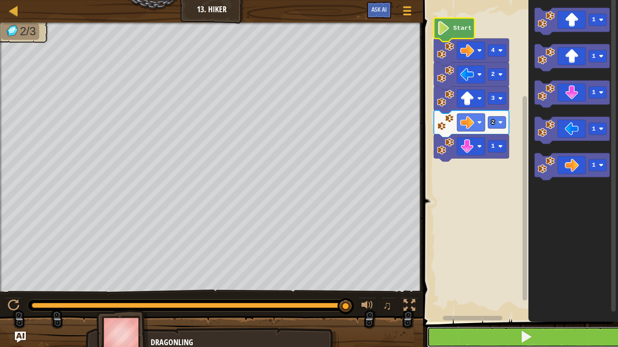
click at [509, 336] on button at bounding box center [526, 337] width 198 height 21
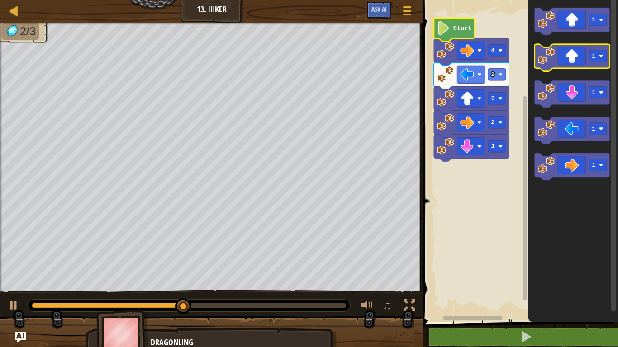
click at [573, 54] on icon "Blockly Workspace" at bounding box center [572, 57] width 75 height 27
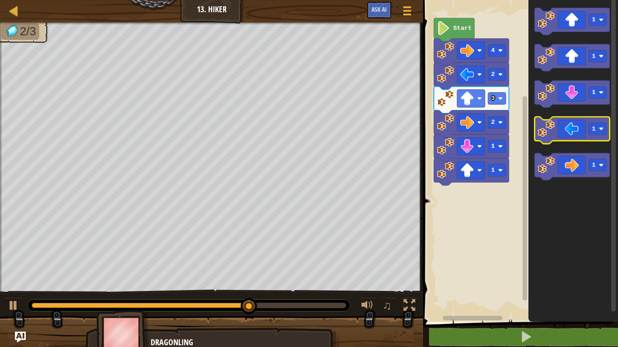
click at [578, 135] on icon "Blockly Workspace" at bounding box center [572, 130] width 75 height 27
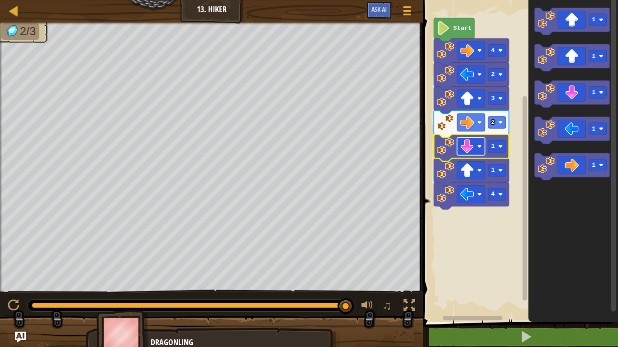
click at [464, 145] on image "Blockly Workspace" at bounding box center [467, 147] width 14 height 14
click at [451, 144] on image "Blockly Workspace" at bounding box center [445, 146] width 17 height 17
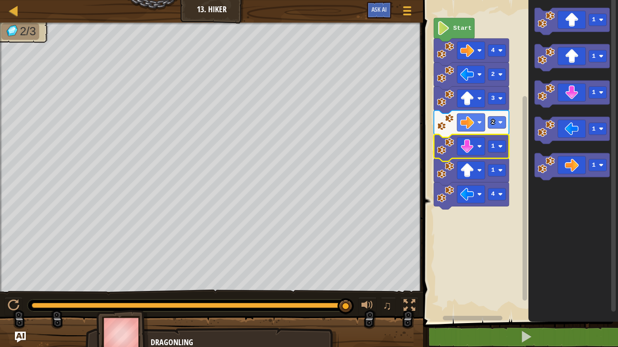
click at [451, 144] on image "Blockly Workspace" at bounding box center [445, 146] width 17 height 17
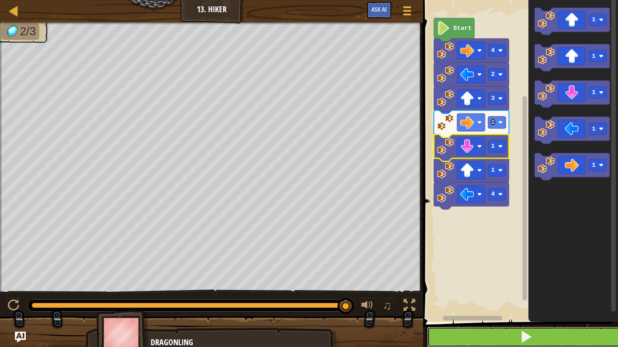
click at [477, 337] on button at bounding box center [526, 337] width 198 height 21
click at [529, 333] on span at bounding box center [526, 337] width 13 height 13
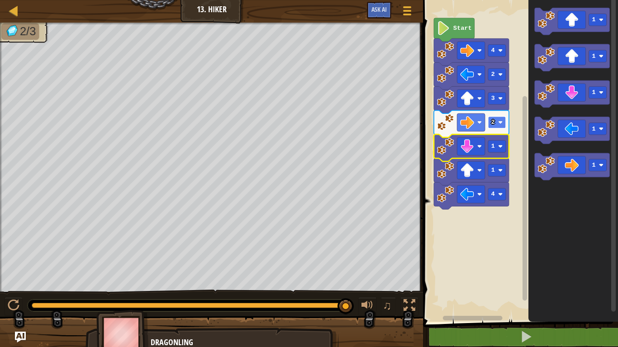
click at [504, 123] on rect "Blockly Workspace" at bounding box center [497, 123] width 18 height 12
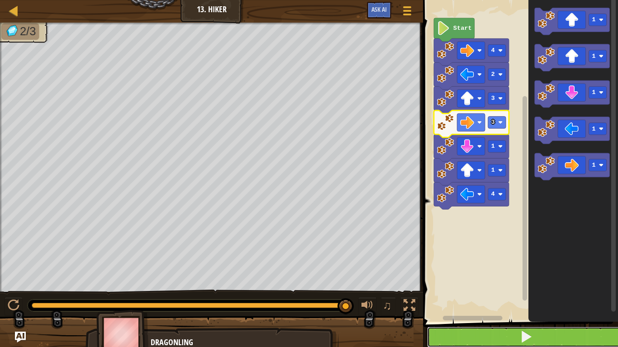
click at [483, 339] on button at bounding box center [526, 337] width 198 height 21
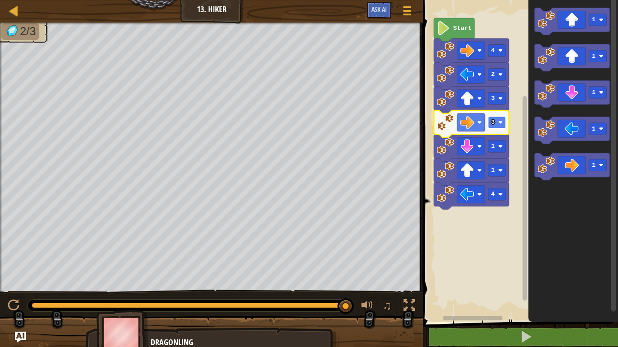
click at [493, 121] on text "3" at bounding box center [493, 122] width 4 height 7
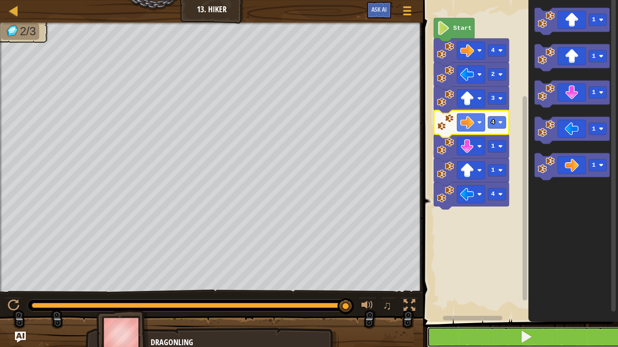
click at [554, 338] on button at bounding box center [526, 337] width 198 height 21
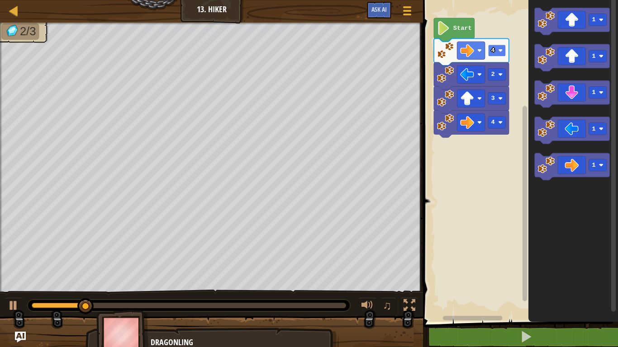
click at [499, 49] on image "Blockly Workspace" at bounding box center [500, 50] width 5 height 5
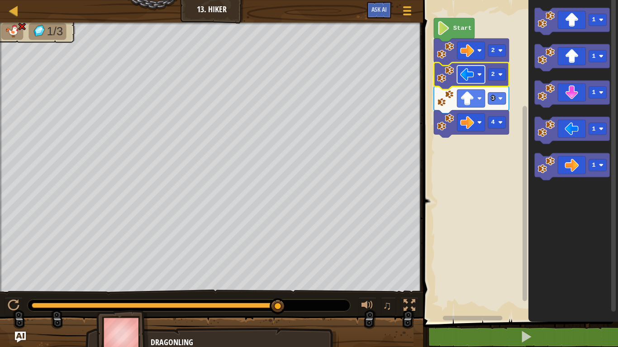
click at [482, 74] on rect "Blockly Workspace" at bounding box center [471, 75] width 28 height 18
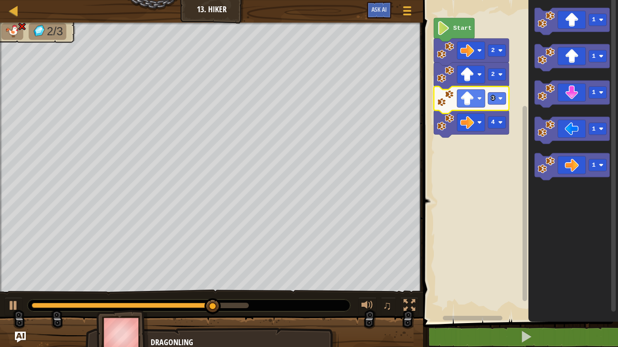
click at [473, 99] on image "Blockly Workspace" at bounding box center [467, 98] width 14 height 14
click at [467, 68] on image "Blockly Workspace" at bounding box center [467, 74] width 14 height 14
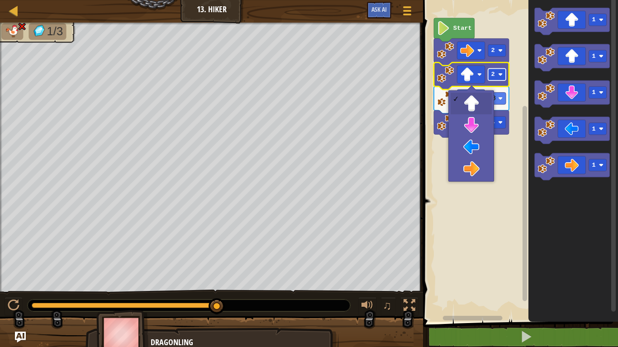
click at [503, 73] on rect "Blockly Workspace" at bounding box center [497, 75] width 18 height 12
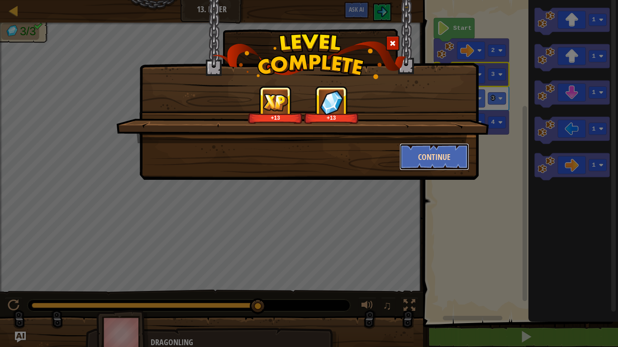
click at [454, 154] on button "Continue" at bounding box center [434, 156] width 70 height 27
